Goal: Task Accomplishment & Management: Complete application form

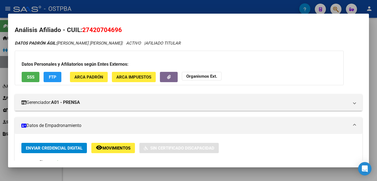
scroll to position [167, 0]
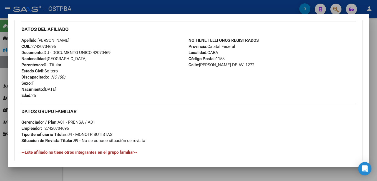
click at [173, 5] on div at bounding box center [188, 90] width 377 height 181
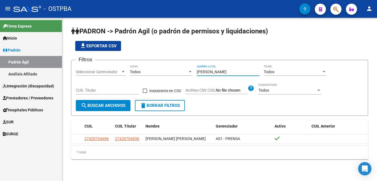
drag, startPoint x: 213, startPoint y: 71, endPoint x: 181, endPoint y: 71, distance: 32.8
click at [182, 71] on div "Filtros Seleccionar Gerenciador Seleccionar Gerenciador Todos Activo [PERSON_NA…" at bounding box center [220, 81] width 288 height 35
type input "arena"
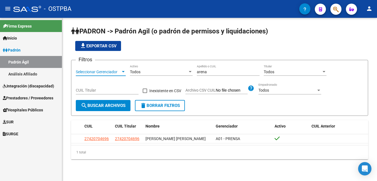
click at [123, 71] on div at bounding box center [123, 71] width 5 height 4
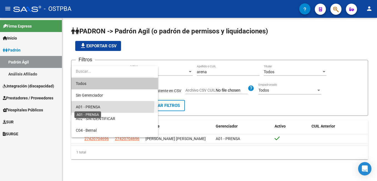
click at [91, 104] on span "A01 - PRENSA" at bounding box center [88, 106] width 24 height 4
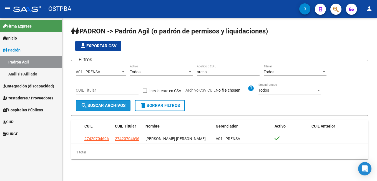
click at [102, 109] on button "search Buscar Archivos" at bounding box center [103, 105] width 55 height 11
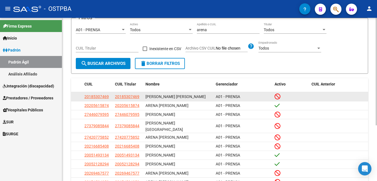
scroll to position [56, 0]
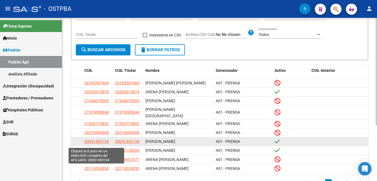
click at [92, 142] on span "20051493134" at bounding box center [96, 141] width 24 height 4
type textarea "20051493134"
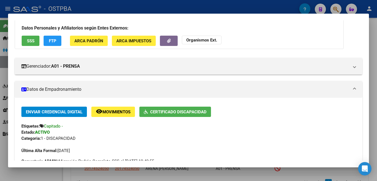
scroll to position [0, 0]
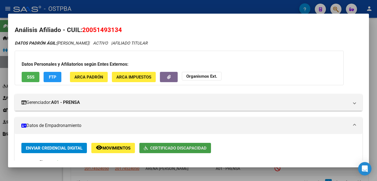
click at [173, 146] on span "Certificado Discapacidad" at bounding box center [178, 147] width 56 height 5
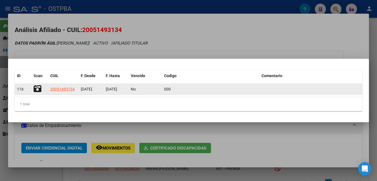
click at [41, 90] on icon at bounding box center [38, 89] width 8 height 8
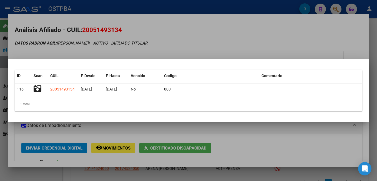
click at [173, 7] on div at bounding box center [188, 90] width 377 height 181
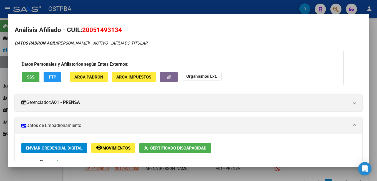
click at [163, 4] on div at bounding box center [188, 90] width 377 height 181
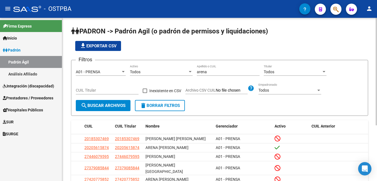
drag, startPoint x: 213, startPoint y: 69, endPoint x: 202, endPoint y: 71, distance: 11.0
click at [200, 71] on div "arena Apellido o CUIL" at bounding box center [228, 69] width 63 height 11
drag, startPoint x: 212, startPoint y: 69, endPoint x: 182, endPoint y: 70, distance: 30.0
click at [182, 70] on div "Filtros A01 - PRENSA Seleccionar Gerenciador Todos Activo arena Apellido o CUIL…" at bounding box center [220, 81] width 288 height 35
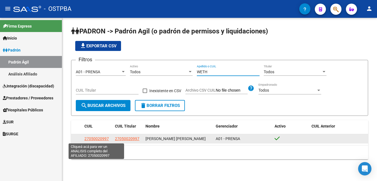
type input "WETH"
click at [99, 137] on span "27050020997" at bounding box center [96, 138] width 24 height 4
type textarea "27050020997"
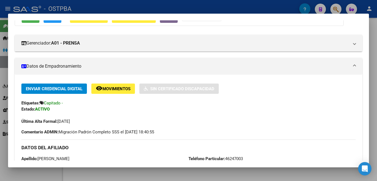
scroll to position [42, 0]
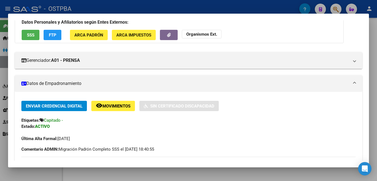
click at [158, 9] on div at bounding box center [188, 90] width 377 height 181
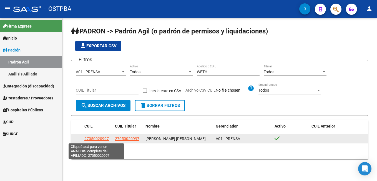
click at [101, 138] on span "27050020997" at bounding box center [96, 138] width 24 height 4
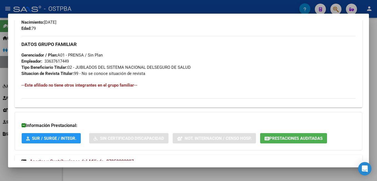
scroll to position [250, 0]
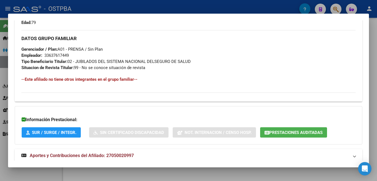
click at [75, 5] on div at bounding box center [188, 90] width 377 height 181
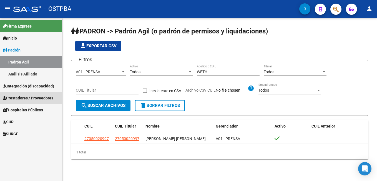
click at [20, 99] on span "Prestadores / Proveedores" at bounding box center [28, 98] width 51 height 6
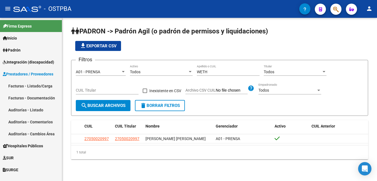
click at [16, 88] on link "Facturas - Listado/Carga" at bounding box center [31, 86] width 62 height 12
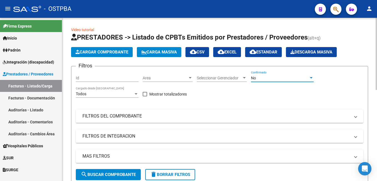
click at [310, 78] on div at bounding box center [311, 78] width 5 height 4
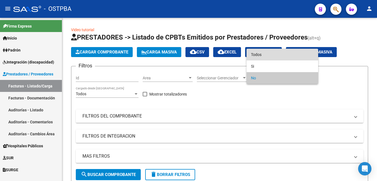
click at [263, 55] on span "Todos" at bounding box center [282, 55] width 63 height 12
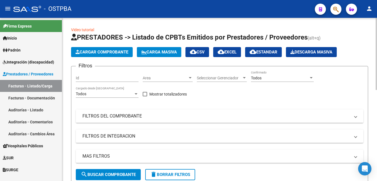
click at [356, 116] on span at bounding box center [356, 116] width 2 height 6
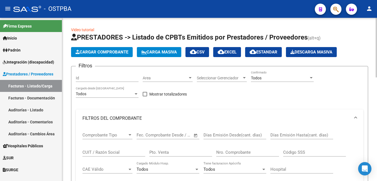
click at [248, 151] on input "Nro. Comprobante" at bounding box center [247, 151] width 63 height 5
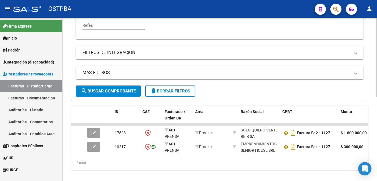
scroll to position [167, 0]
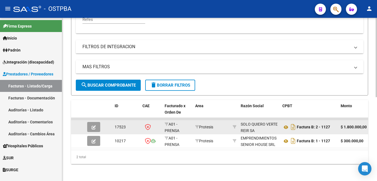
type input "1127"
click at [95, 127] on icon "button" at bounding box center [94, 127] width 4 height 4
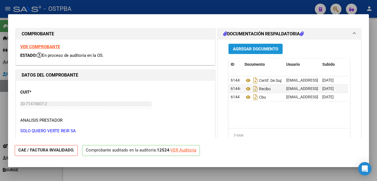
click at [263, 48] on span "Agregar Documento" at bounding box center [255, 48] width 45 height 5
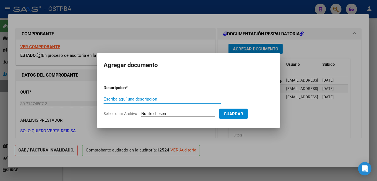
click at [128, 114] on span "Seleccionar Archivo" at bounding box center [121, 113] width 34 height 4
click at [141, 114] on input "Seleccionar Archivo" at bounding box center [178, 113] width 74 height 5
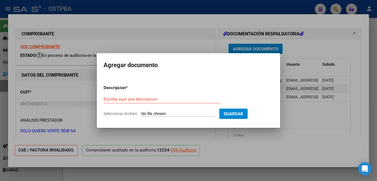
type input "C:\fakepath\Auditoría_20250908_0001.pdf"
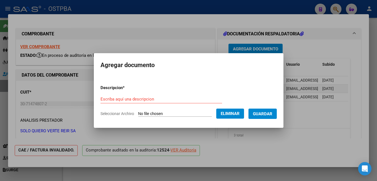
click at [148, 99] on input "Escriba aquí una descripcion" at bounding box center [162, 98] width 122 height 5
type input "Auditoría"
click at [273, 113] on span "Guardar" at bounding box center [262, 113] width 19 height 5
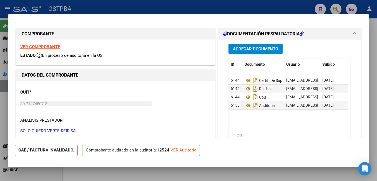
click at [183, 1] on div at bounding box center [188, 90] width 377 height 181
type input "$ 0,00"
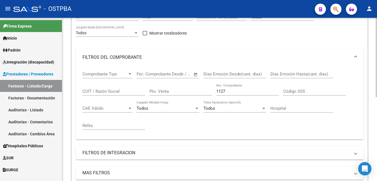
scroll to position [56, 0]
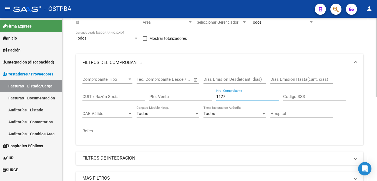
drag, startPoint x: 234, startPoint y: 96, endPoint x: 206, endPoint y: 95, distance: 28.1
click at [207, 96] on div "Comprobante Tipo Comprobante Tipo Fecha inicio – Fecha fin Fec. Comprobante Des…" at bounding box center [220, 105] width 275 height 69
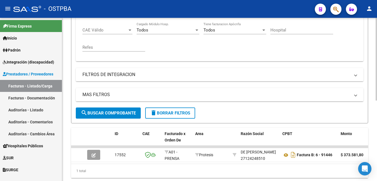
scroll to position [158, 0]
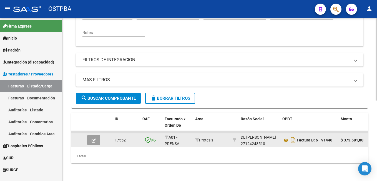
type input "91446"
click at [94, 138] on icon "button" at bounding box center [94, 140] width 4 height 4
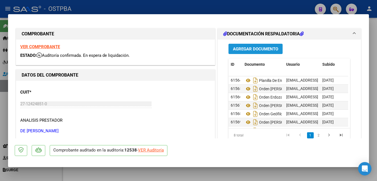
click at [267, 51] on span "Agregar Documento" at bounding box center [255, 48] width 45 height 5
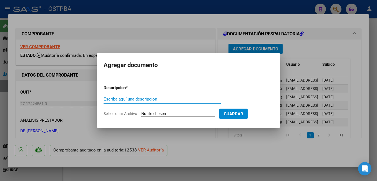
click at [121, 113] on span "Seleccionar Archivo" at bounding box center [121, 113] width 34 height 4
click at [141, 113] on input "Seleccionar Archivo" at bounding box center [178, 113] width 74 height 5
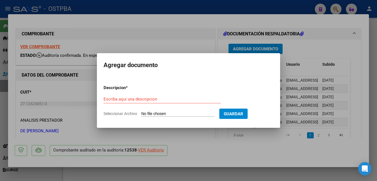
type input "C:\fakepath\Presup Aprob L&S_20250908_0001.pdf"
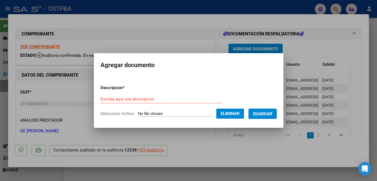
click at [150, 95] on div "Escriba aquí una descripcion" at bounding box center [162, 99] width 122 height 8
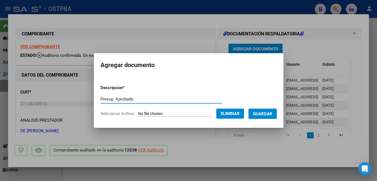
type input "Presup. Aprobado"
click at [269, 111] on span "Guardar" at bounding box center [262, 113] width 19 height 5
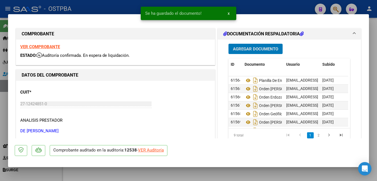
click at [272, 46] on span "Agregar Documento" at bounding box center [255, 48] width 45 height 5
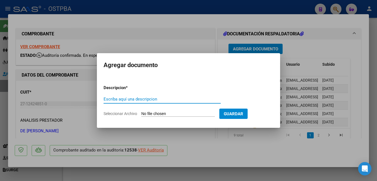
click at [123, 113] on span "Seleccionar Archivo" at bounding box center [121, 113] width 34 height 4
click at [141, 113] on input "Seleccionar Archivo" at bounding box center [178, 113] width 74 height 5
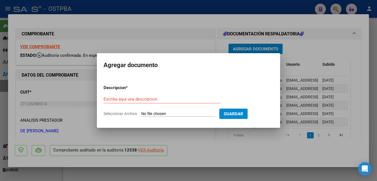
type input "C:\fakepath\Auditoría_20250908_0001.pdf"
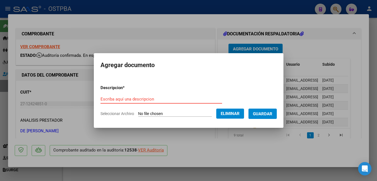
click at [152, 99] on input "Escriba aquí una descripcion" at bounding box center [162, 98] width 122 height 5
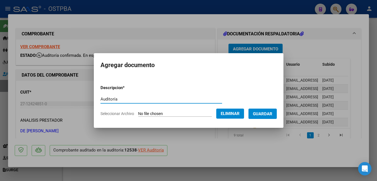
type input "Auditoría"
click at [275, 111] on button "Guardar" at bounding box center [263, 113] width 28 height 10
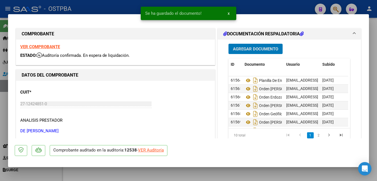
click at [124, 4] on div at bounding box center [188, 90] width 377 height 181
type input "$ 0,00"
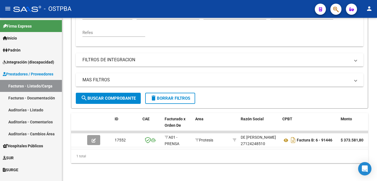
click at [31, 53] on link "Padrón" at bounding box center [31, 50] width 62 height 12
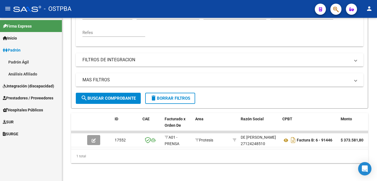
click at [28, 62] on link "Padrón Ágil" at bounding box center [31, 62] width 62 height 12
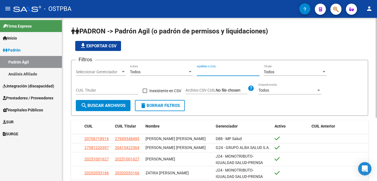
click at [227, 74] on input "Apellido o CUIL" at bounding box center [228, 71] width 63 height 5
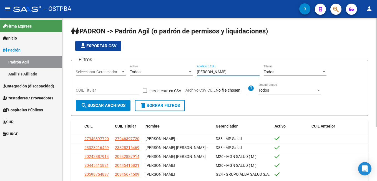
type input "[PERSON_NAME]"
click at [123, 71] on div at bounding box center [123, 71] width 3 height 1
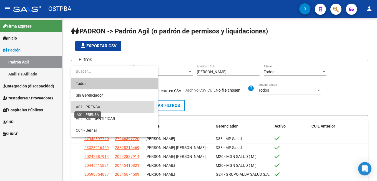
click at [91, 105] on span "A01 - PRENSA" at bounding box center [88, 106] width 24 height 4
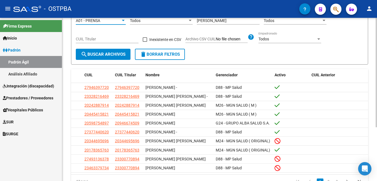
scroll to position [56, 0]
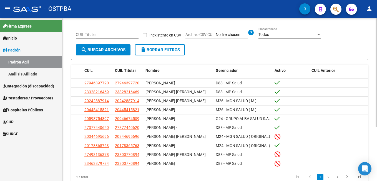
click at [105, 50] on span "search Buscar Archivos" at bounding box center [103, 49] width 45 height 5
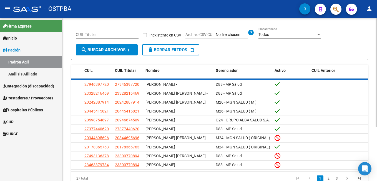
scroll to position [29, 0]
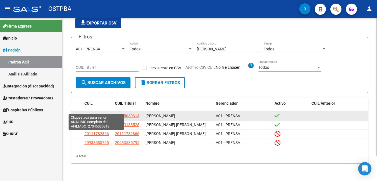
click at [93, 113] on span "27045030313" at bounding box center [96, 115] width 24 height 4
type textarea "27045030313"
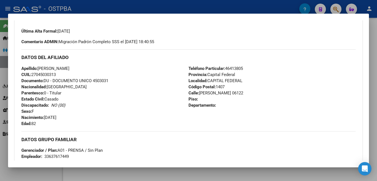
scroll to position [28, 0]
